Goal: Information Seeking & Learning: Learn about a topic

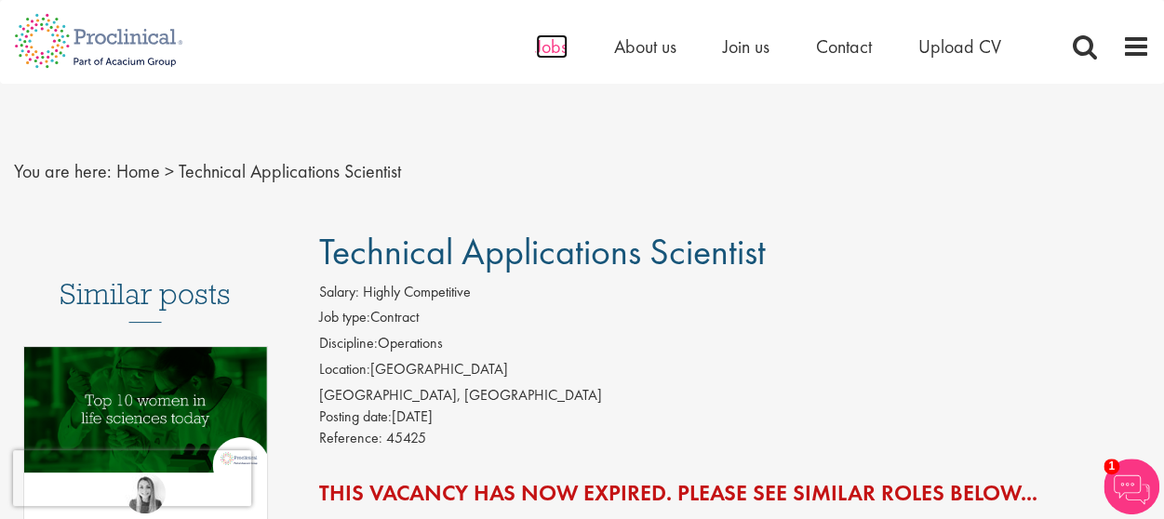
click at [541, 37] on span "Jobs" at bounding box center [552, 46] width 32 height 24
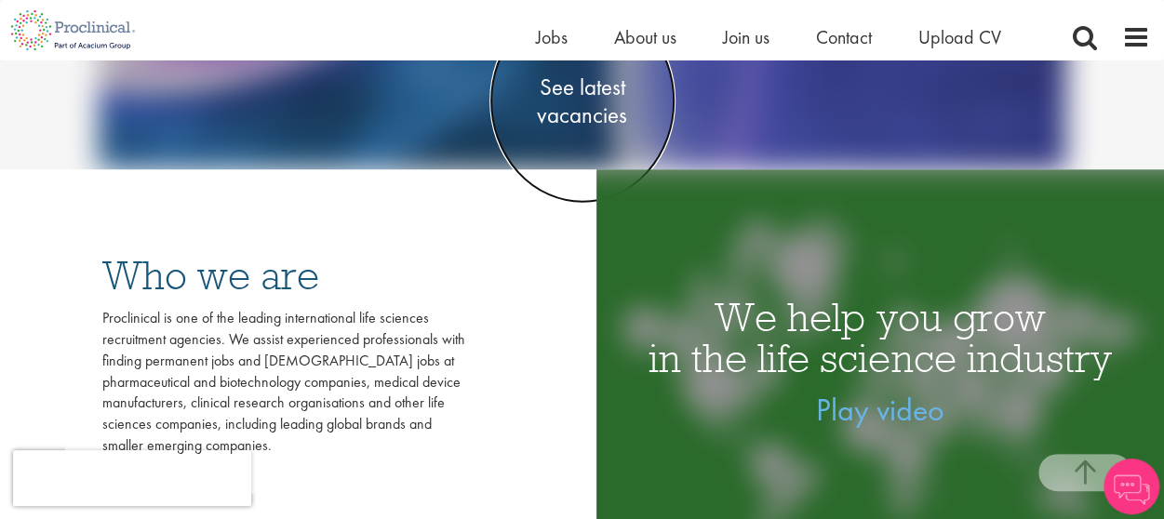
click at [605, 100] on span "See latest vacancies" at bounding box center [582, 101] width 186 height 56
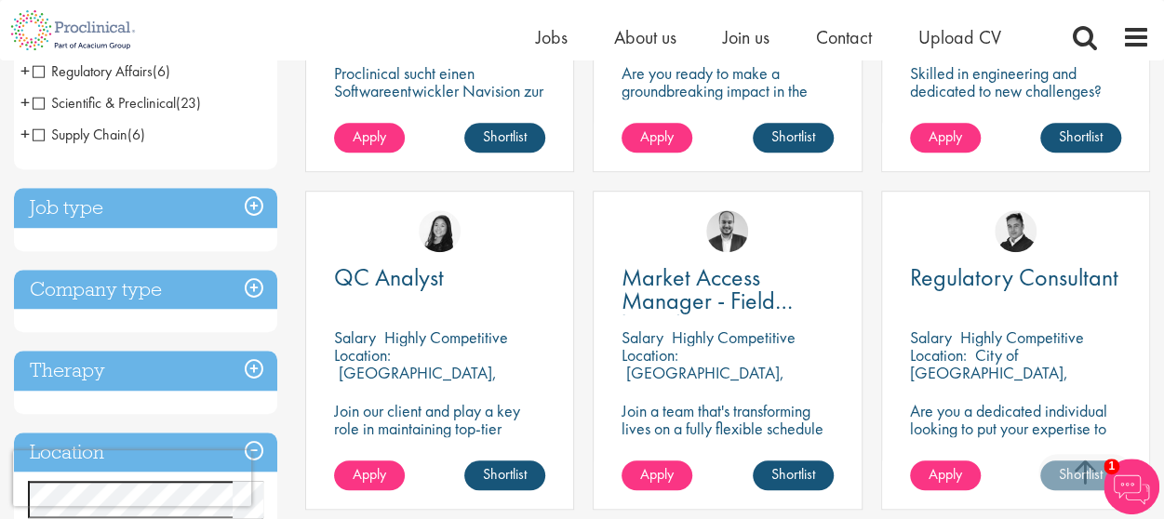
scroll to position [679, 0]
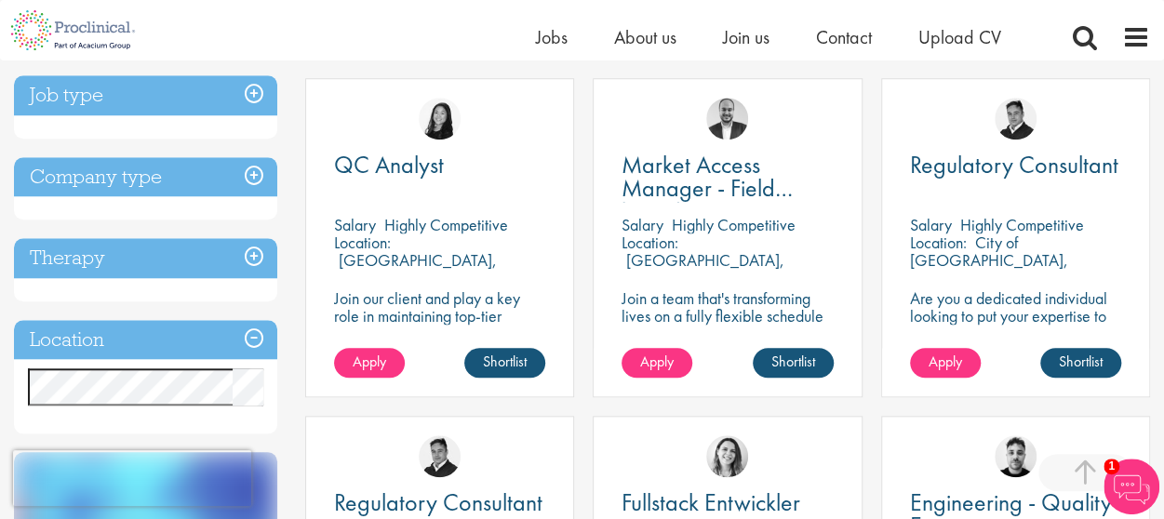
click at [263, 336] on h3 "Location" at bounding box center [145, 340] width 263 height 40
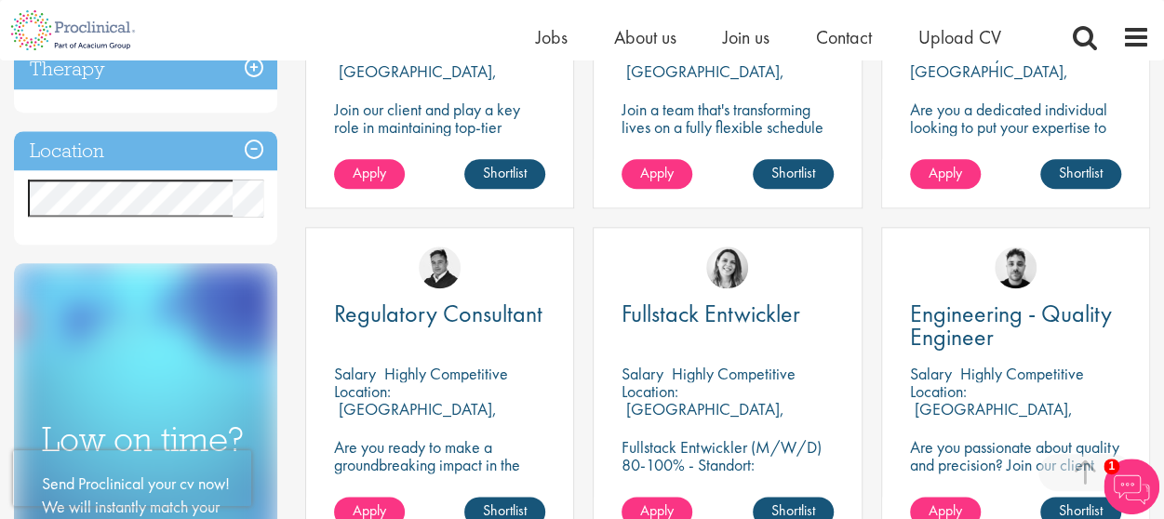
scroll to position [872, 0]
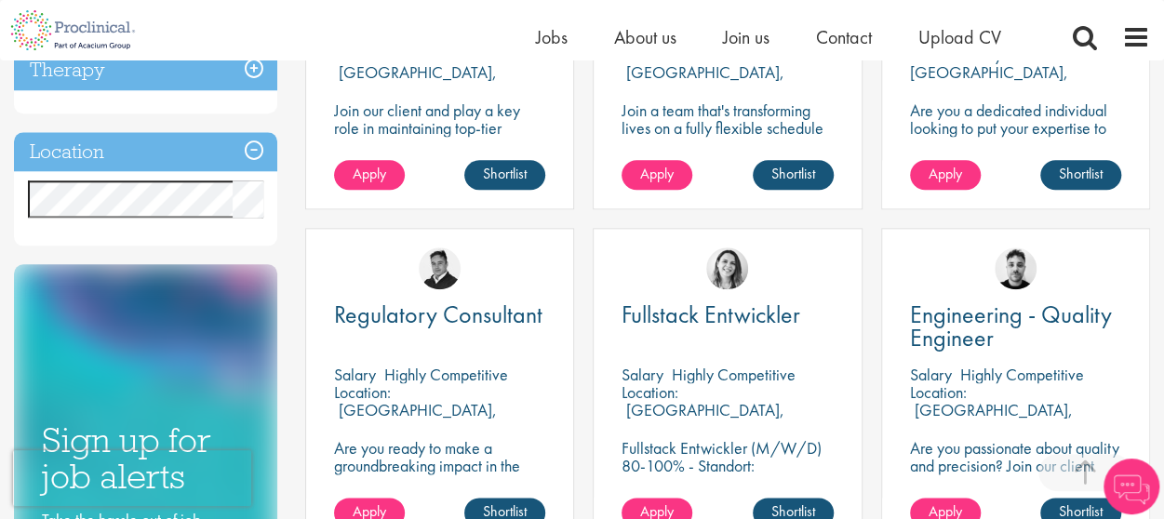
scroll to position [868, 0]
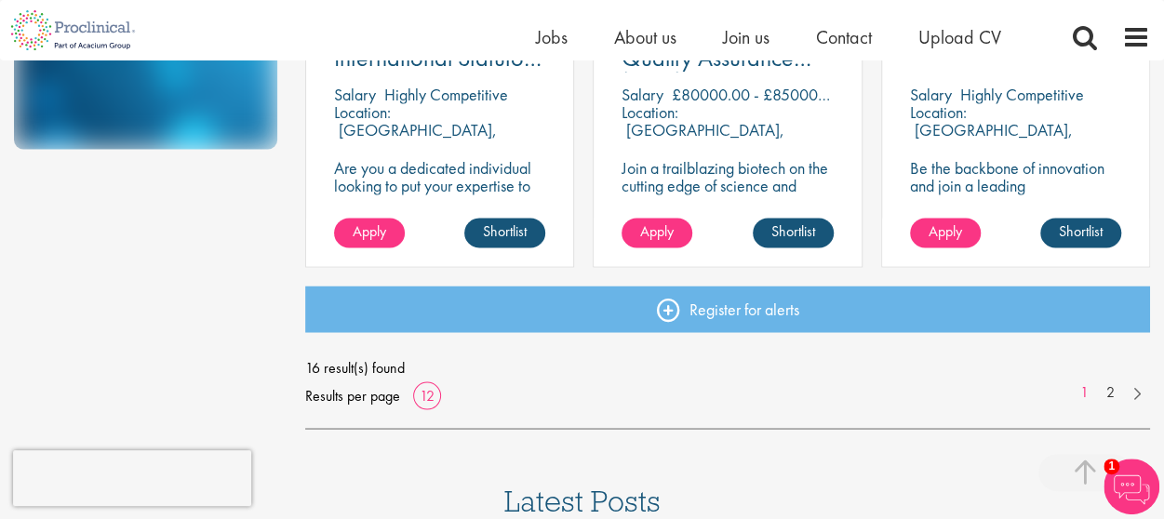
scroll to position [1486, 0]
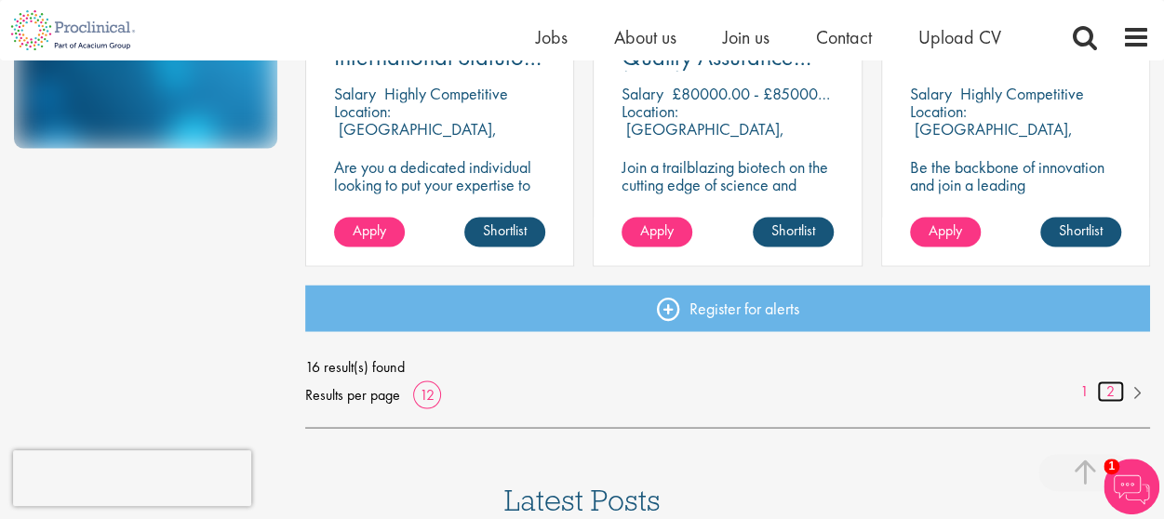
click at [1103, 394] on link "2" at bounding box center [1110, 390] width 27 height 21
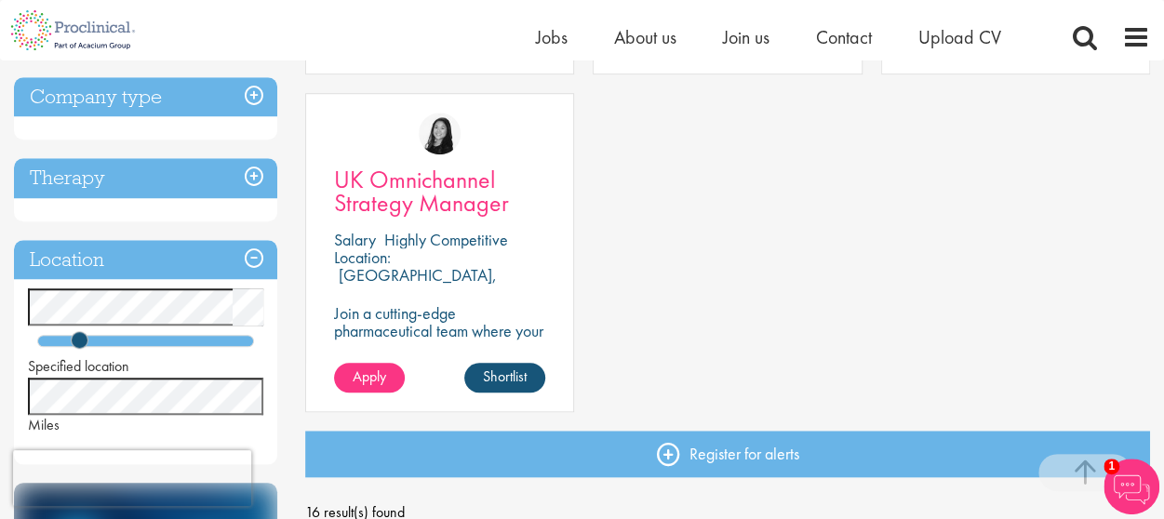
scroll to position [668, 0]
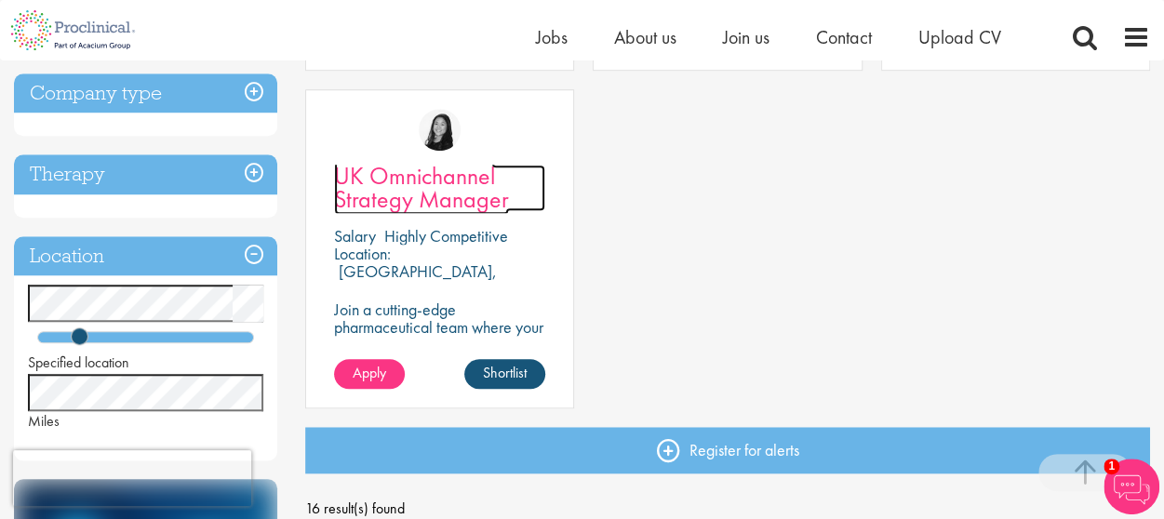
click at [454, 202] on span "UK Omnichannel Strategy Manager" at bounding box center [421, 187] width 175 height 55
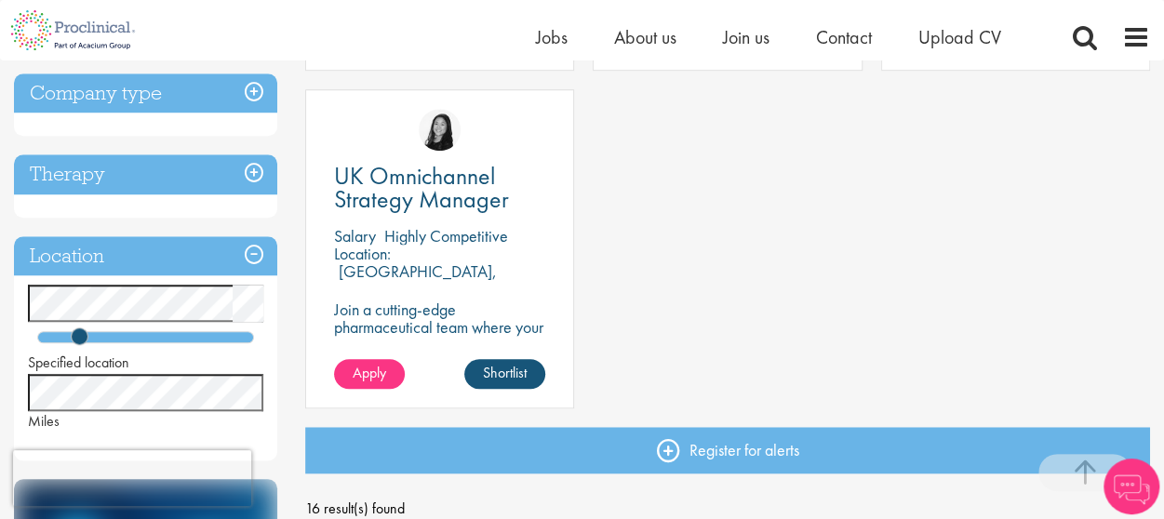
scroll to position [668, 0]
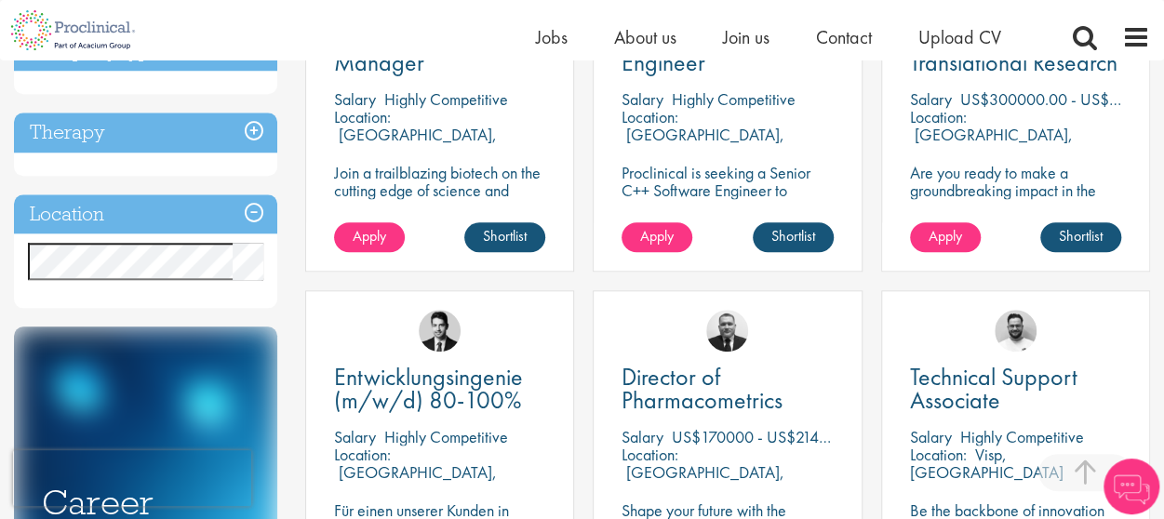
scroll to position [809, 0]
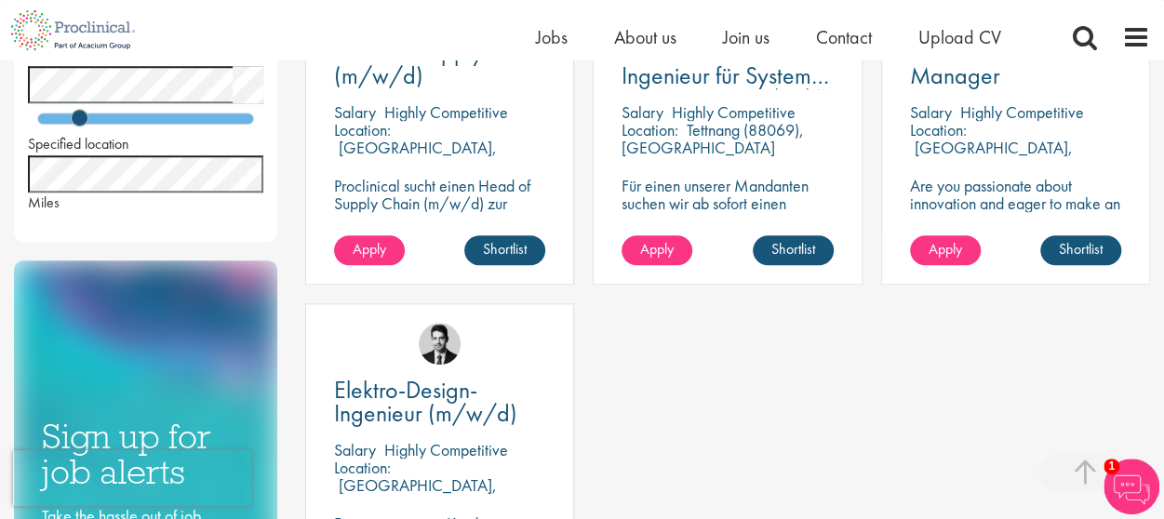
scroll to position [793, 0]
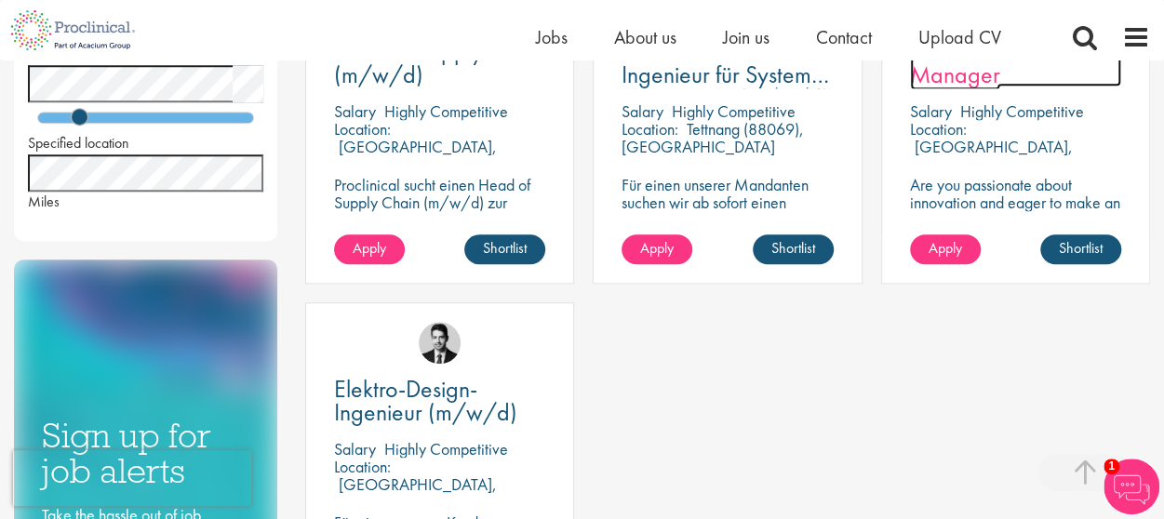
click at [951, 77] on span "Senior Product Manager" at bounding box center [978, 62] width 137 height 55
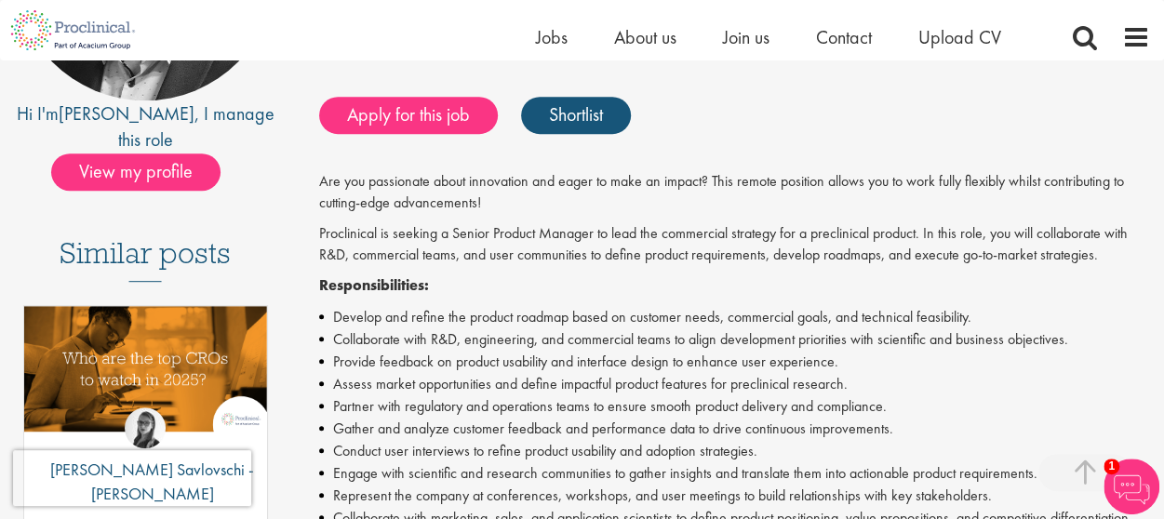
scroll to position [371, 0]
